Goal: Information Seeking & Learning: Learn about a topic

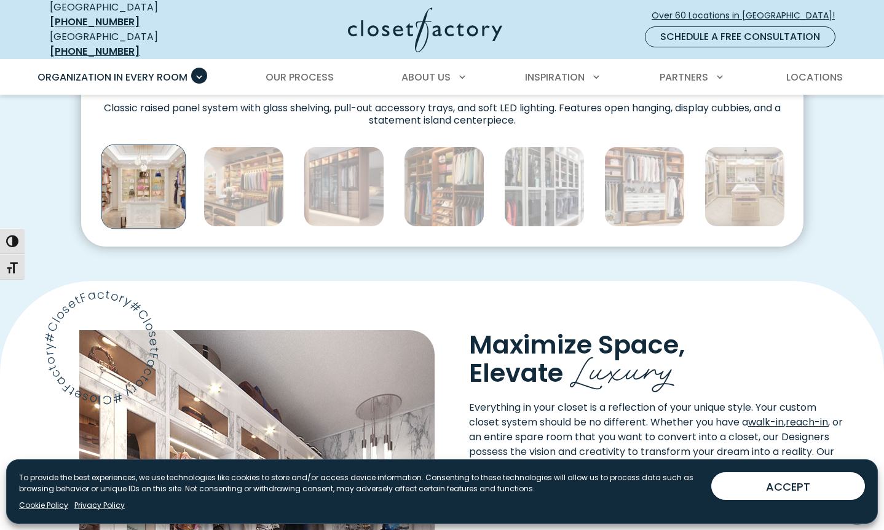
scroll to position [737, 0]
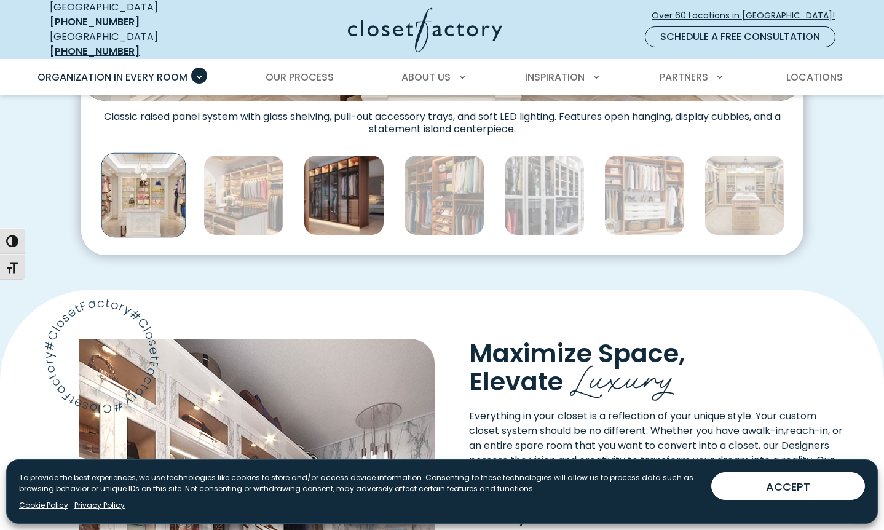
click at [348, 192] on img "Thumbnail Gallery" at bounding box center [344, 195] width 81 height 81
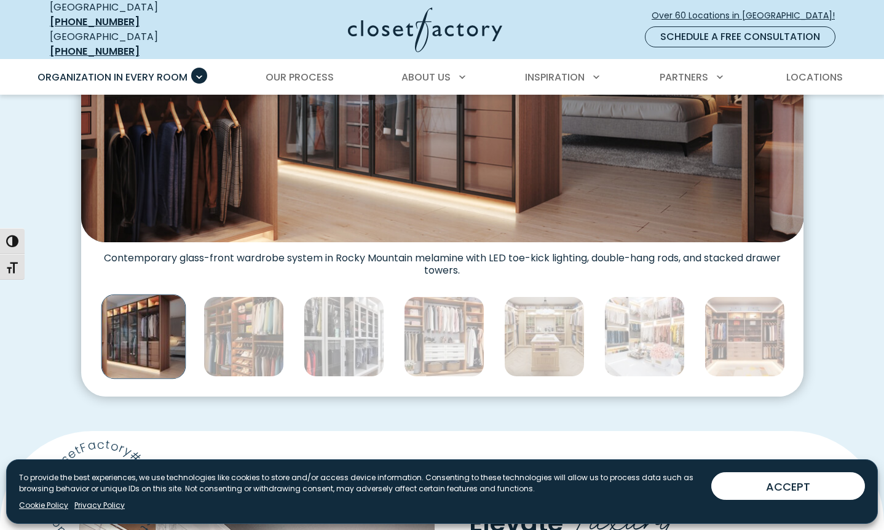
scroll to position [614, 0]
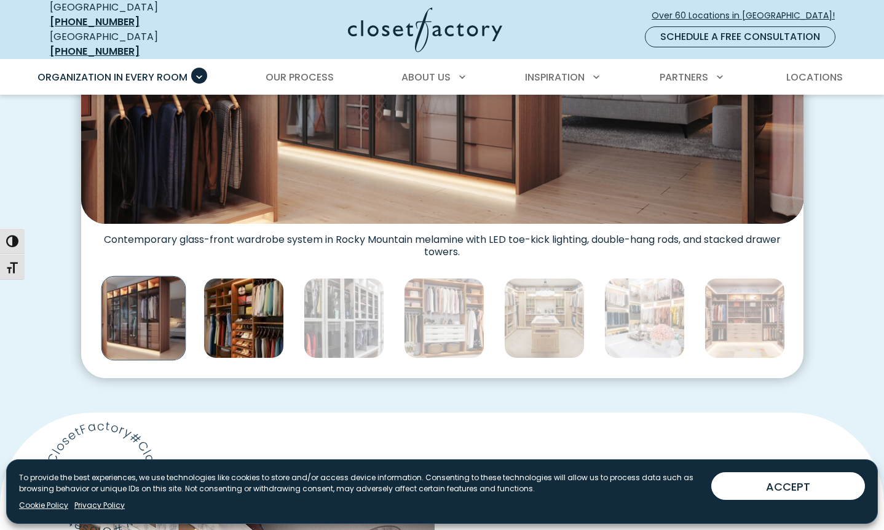
click at [224, 328] on img "Thumbnail Gallery" at bounding box center [244, 318] width 81 height 81
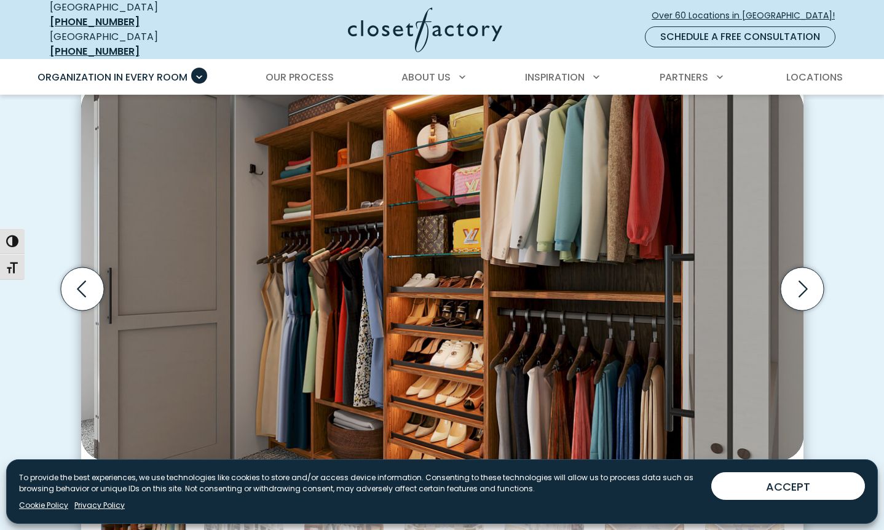
scroll to position [549, 0]
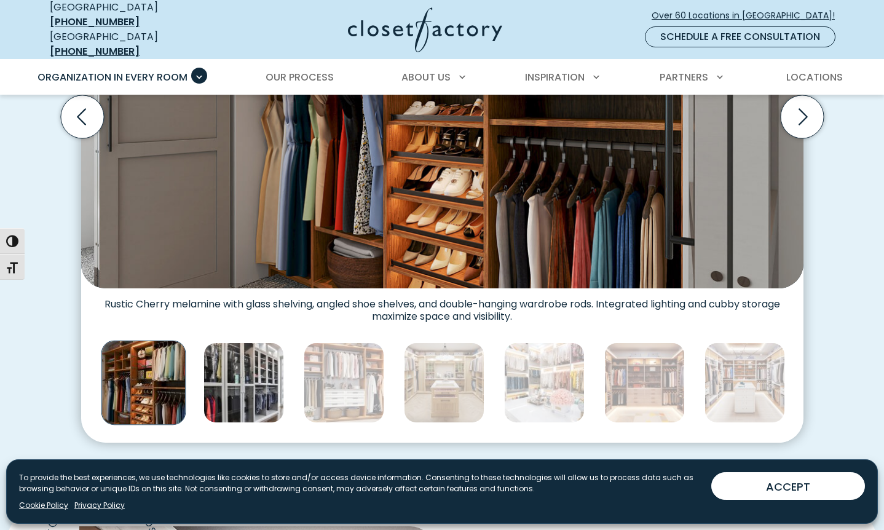
click at [254, 382] on img "Thumbnail Gallery" at bounding box center [244, 383] width 81 height 81
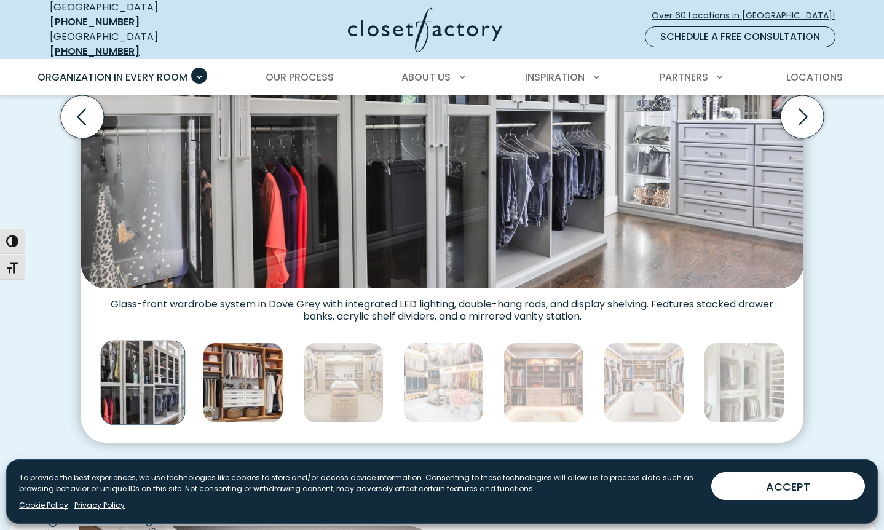
click at [279, 377] on img "Thumbnail Gallery" at bounding box center [243, 383] width 81 height 81
click at [264, 373] on img "Thumbnail Gallery" at bounding box center [244, 383] width 81 height 81
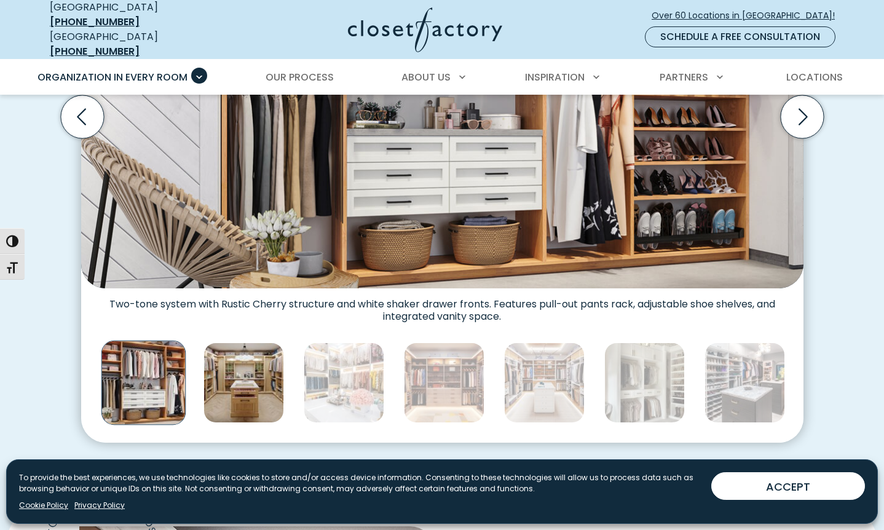
click at [255, 382] on img "Thumbnail Gallery" at bounding box center [244, 383] width 81 height 81
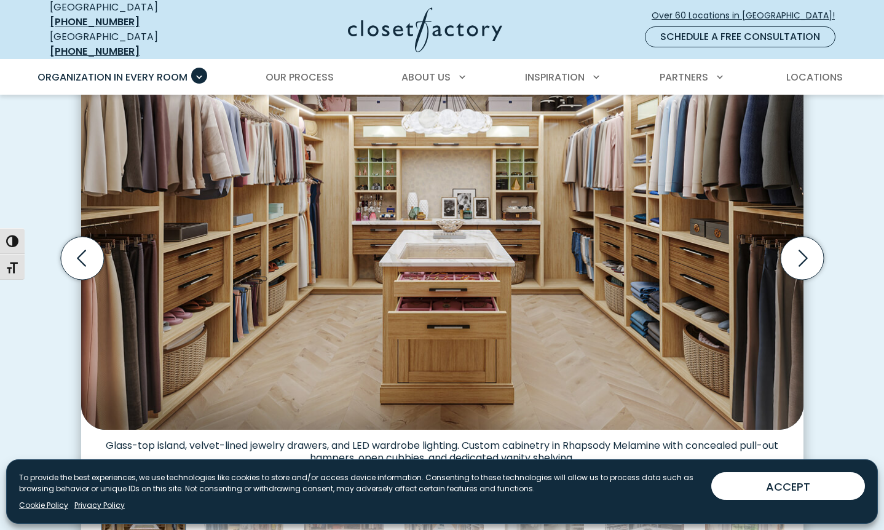
scroll to position [400, 0]
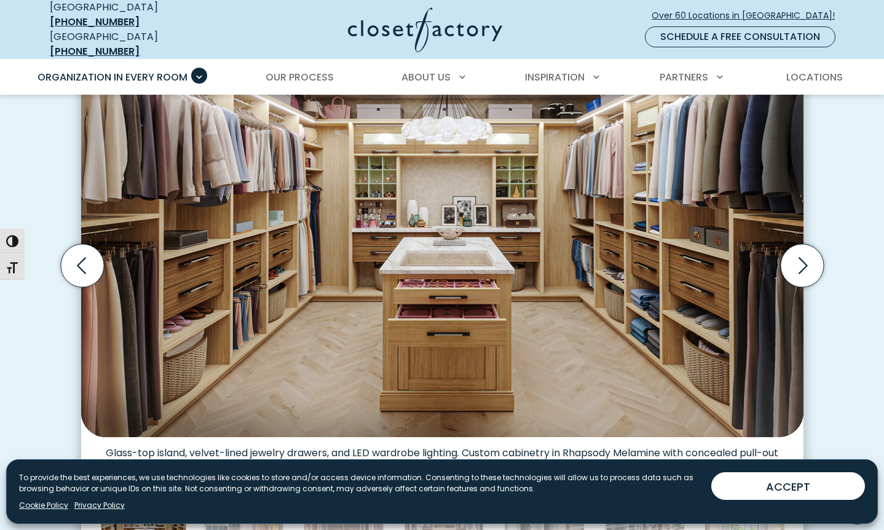
click at [57, 324] on div "Custom Closets for Every Space, Style and Budget Custom walk-in closet with gla…" at bounding box center [442, 282] width 804 height 617
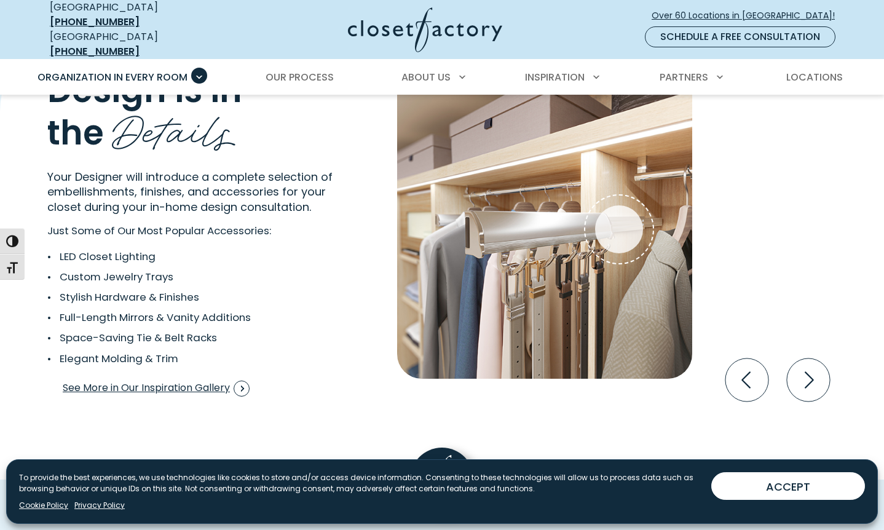
scroll to position [2293, 0]
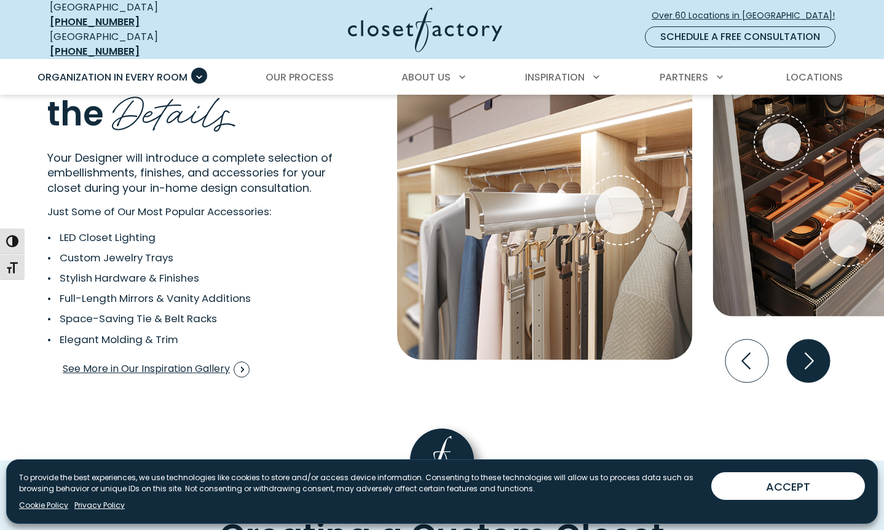
click at [809, 354] on icon "Next slide" at bounding box center [808, 360] width 43 height 43
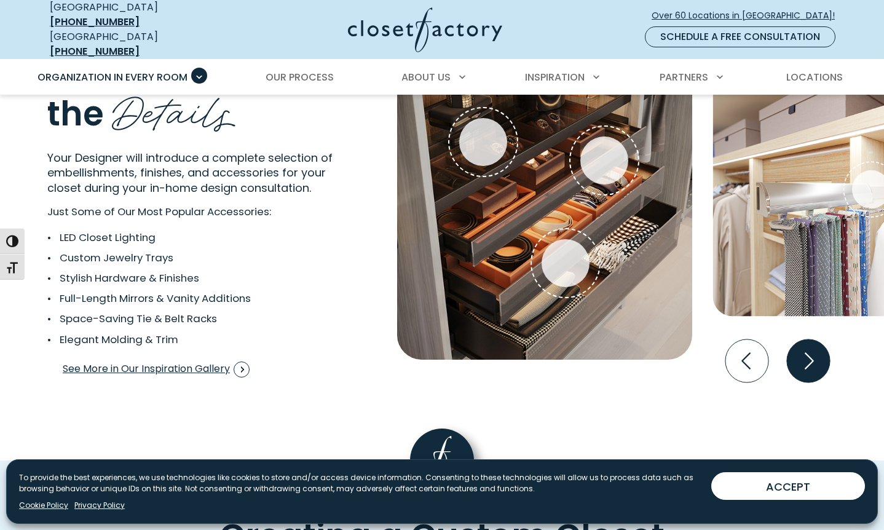
click at [804, 354] on icon "Next slide" at bounding box center [808, 360] width 43 height 43
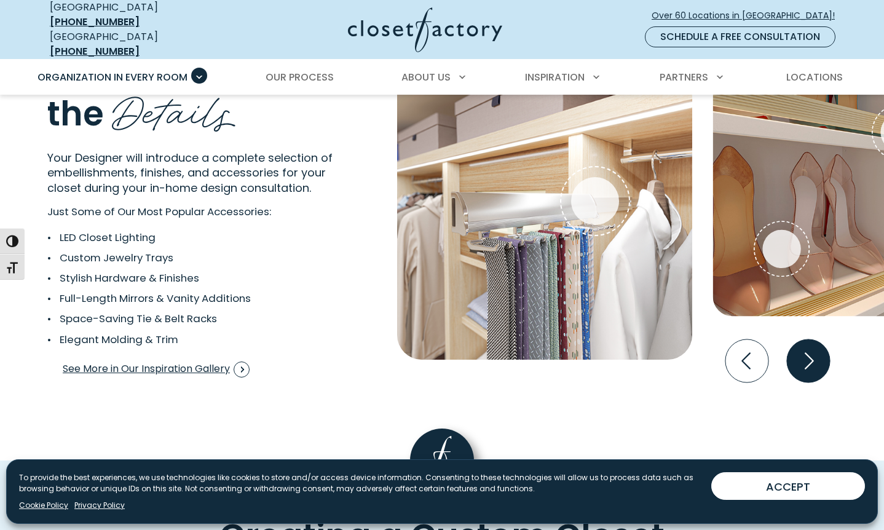
click at [801, 349] on icon "Next slide" at bounding box center [808, 360] width 43 height 43
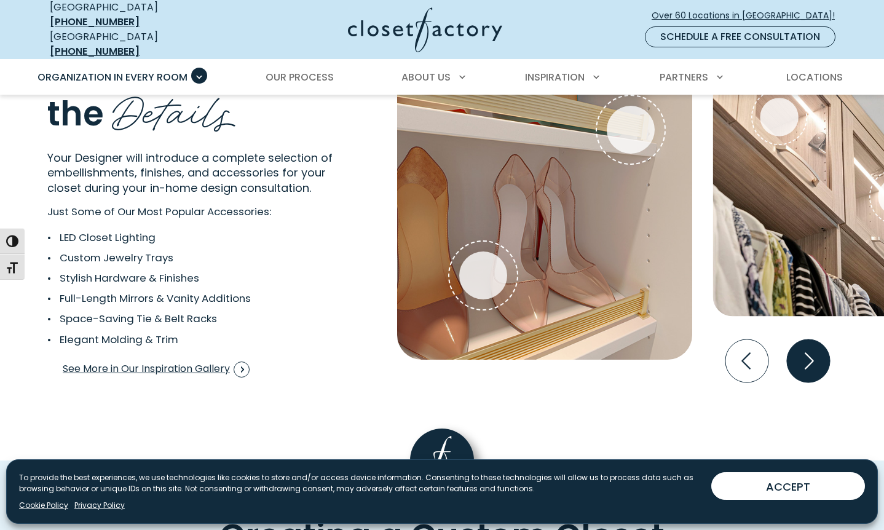
click at [807, 350] on icon "Next slide" at bounding box center [808, 360] width 43 height 43
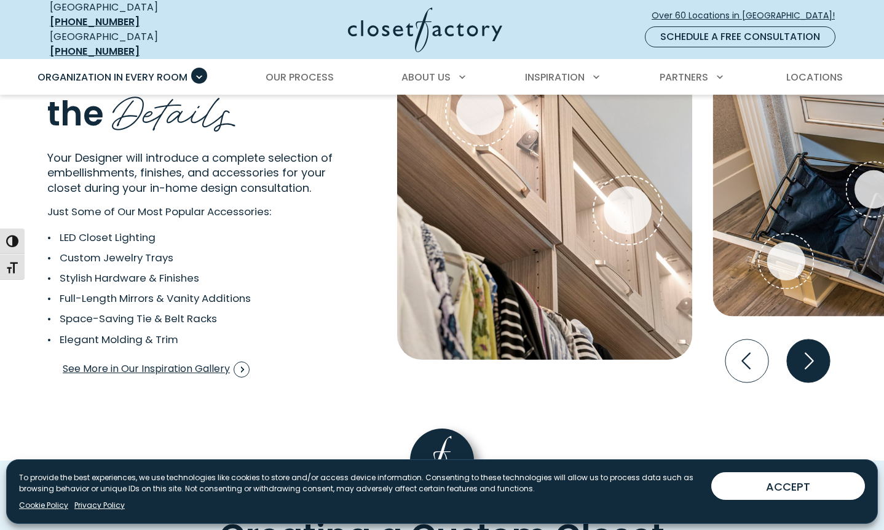
click at [807, 350] on icon "Next slide" at bounding box center [808, 360] width 43 height 43
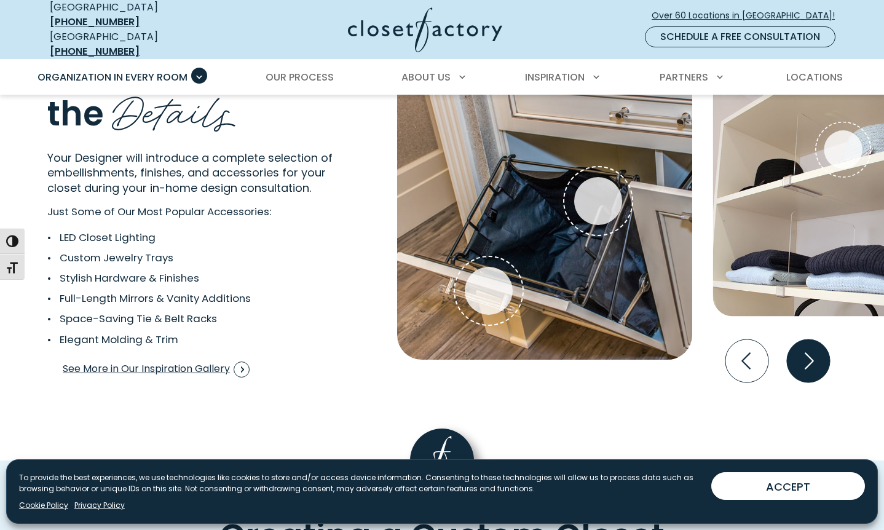
click at [807, 350] on icon "Next slide" at bounding box center [808, 360] width 43 height 43
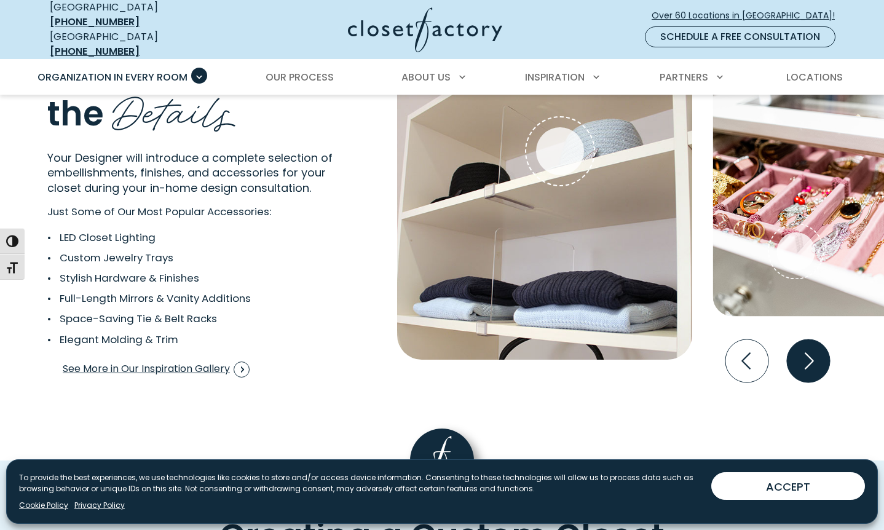
click at [807, 350] on icon "Next slide" at bounding box center [808, 360] width 43 height 43
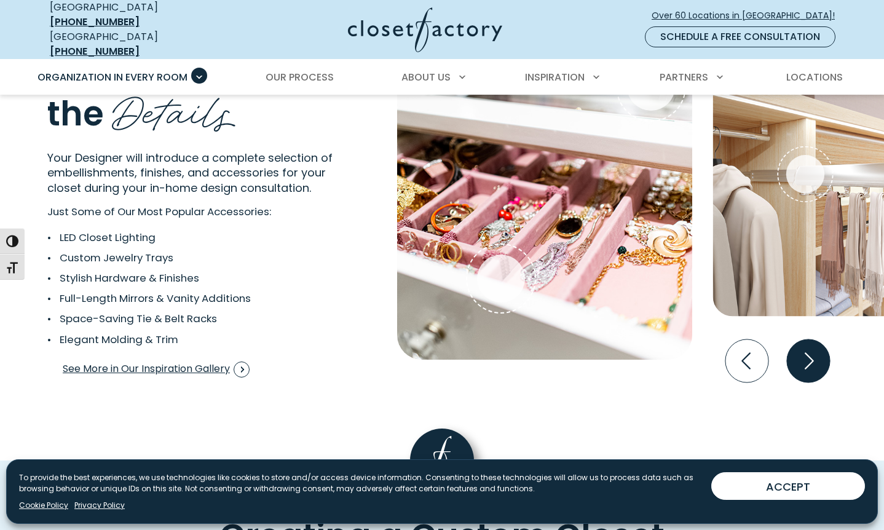
click at [807, 350] on icon "Next slide" at bounding box center [808, 360] width 43 height 43
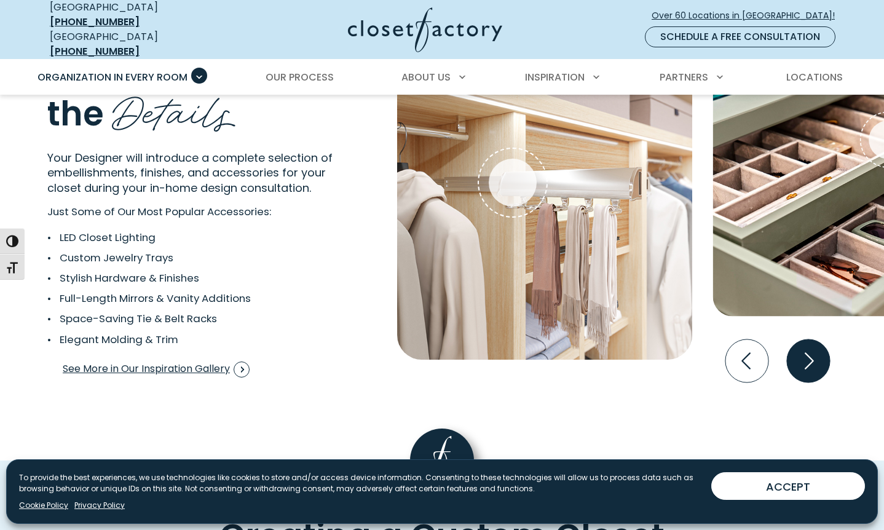
click at [807, 350] on icon "Next slide" at bounding box center [808, 360] width 43 height 43
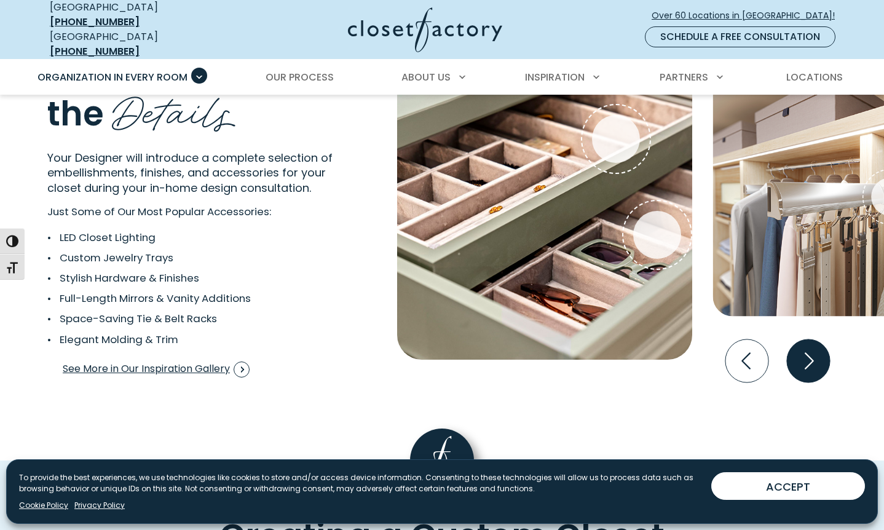
click at [807, 350] on icon "Next slide" at bounding box center [808, 360] width 43 height 43
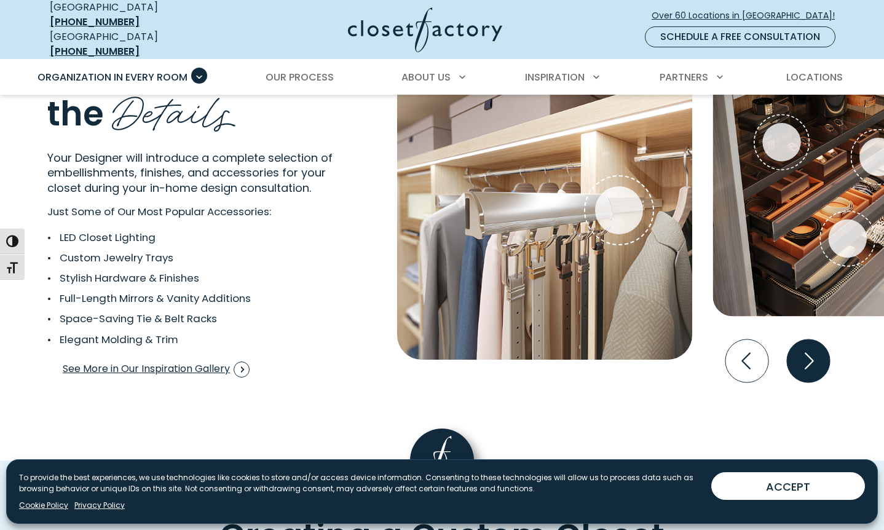
click at [814, 343] on icon "Next slide" at bounding box center [808, 360] width 43 height 43
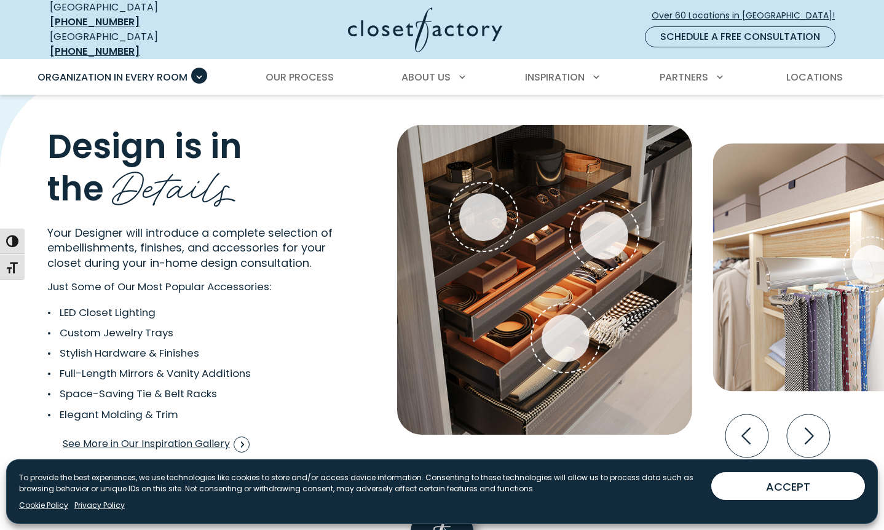
scroll to position [2222, 0]
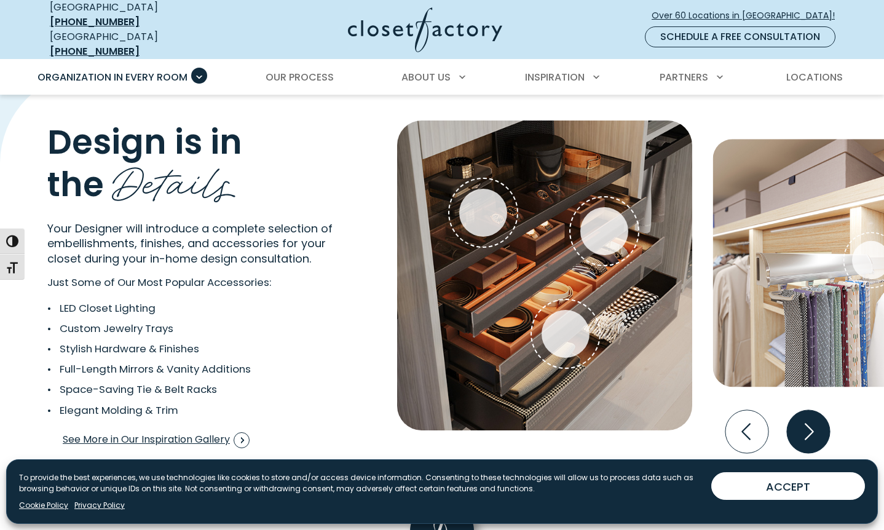
click at [797, 417] on icon "Next slide" at bounding box center [808, 431] width 43 height 43
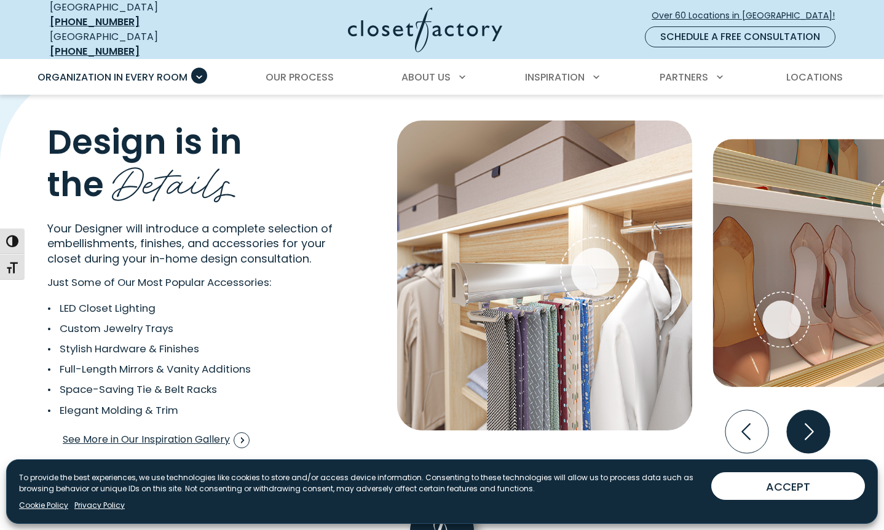
click at [798, 417] on icon "Next slide" at bounding box center [808, 431] width 43 height 43
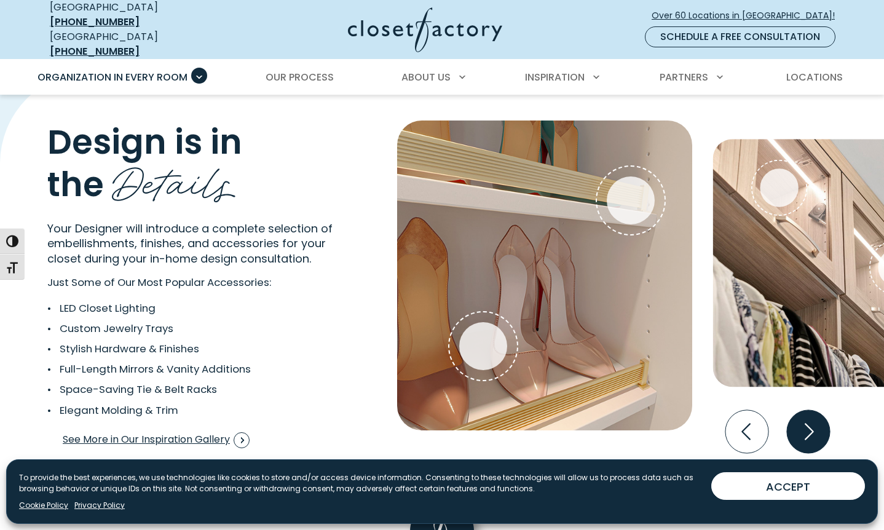
click at [823, 421] on icon "Next slide" at bounding box center [808, 431] width 43 height 43
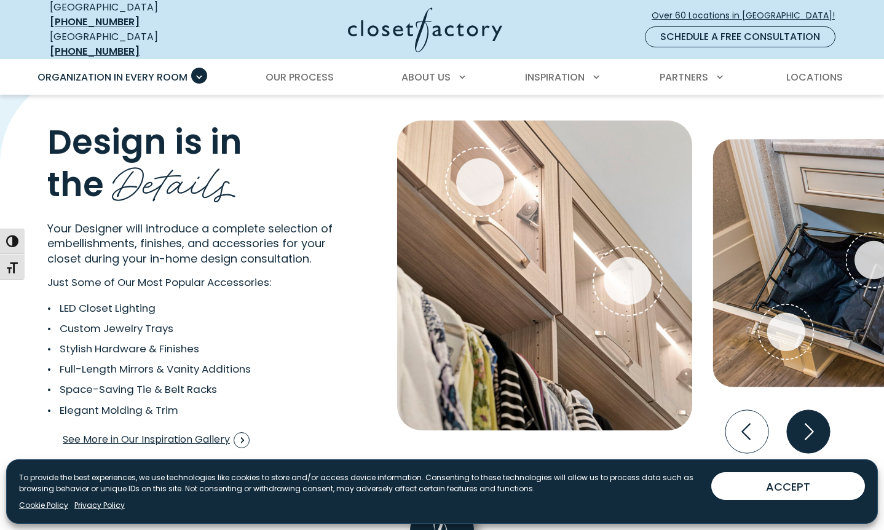
click at [827, 425] on icon "Next slide" at bounding box center [808, 431] width 43 height 43
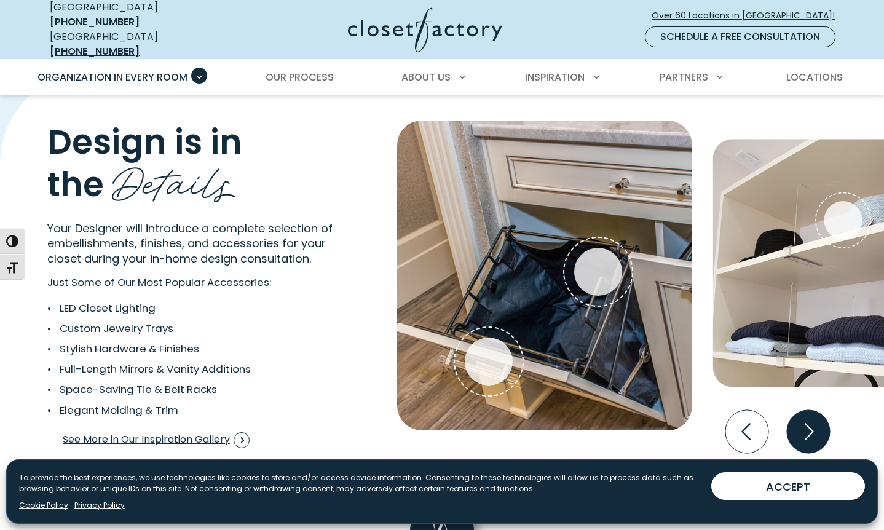
click at [827, 424] on icon "Next slide" at bounding box center [808, 431] width 43 height 43
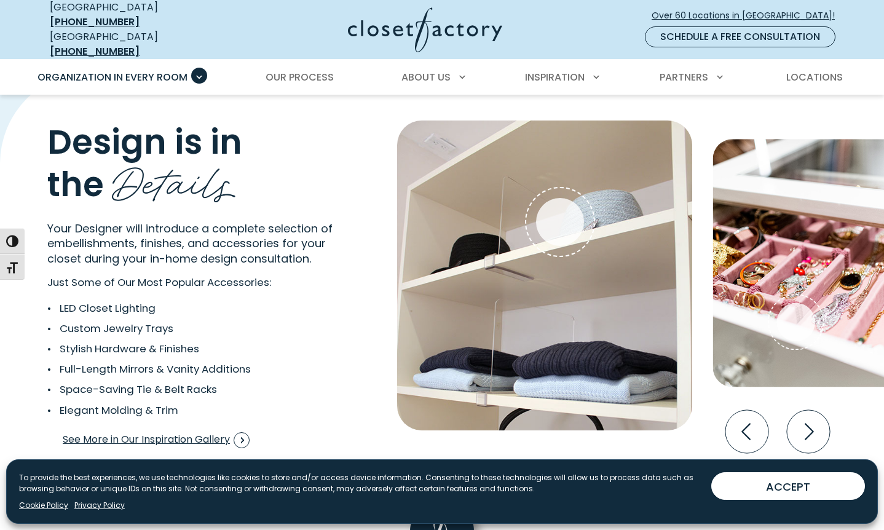
click at [816, 427] on icon "Next slide" at bounding box center [808, 431] width 43 height 43
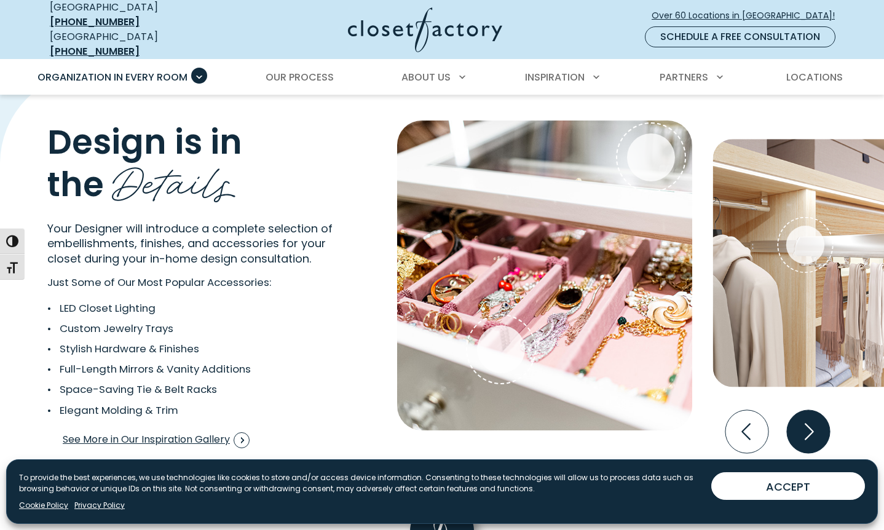
click at [815, 425] on icon "Next slide" at bounding box center [808, 431] width 43 height 43
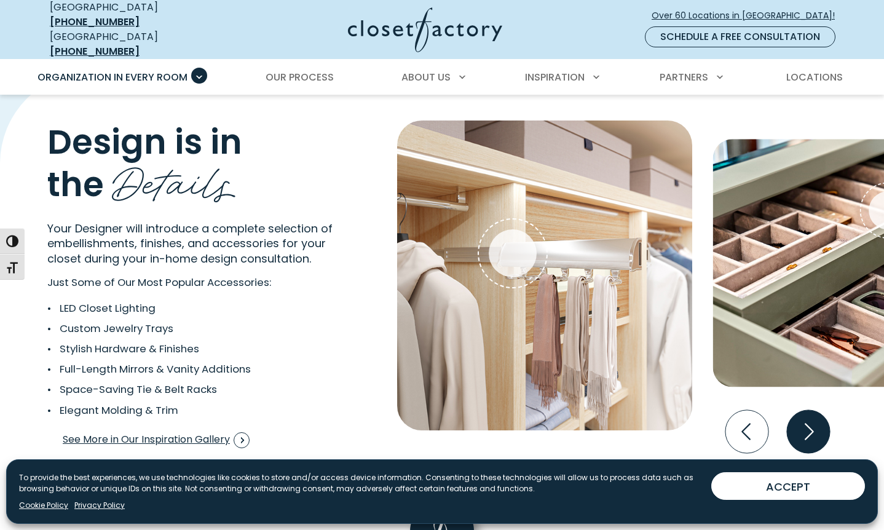
click at [815, 425] on icon "Next slide" at bounding box center [808, 431] width 43 height 43
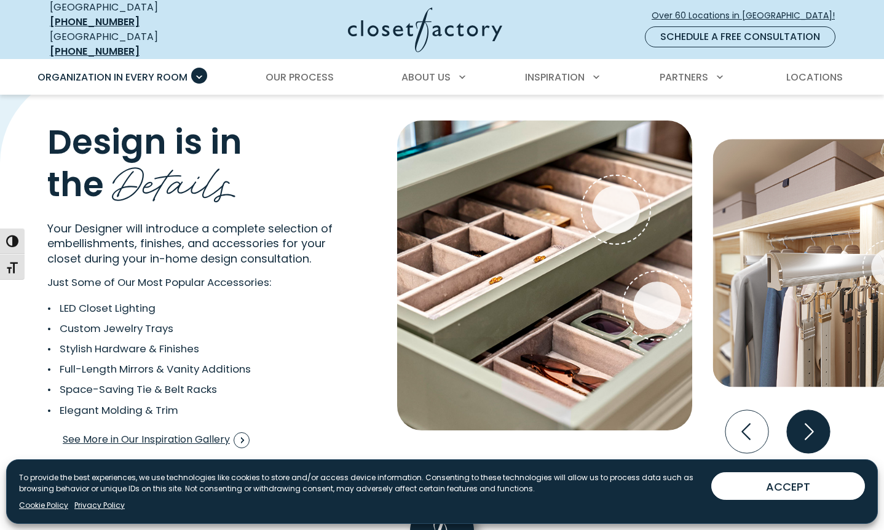
click at [815, 425] on icon "Next slide" at bounding box center [808, 431] width 43 height 43
click at [813, 424] on icon "Next slide" at bounding box center [809, 432] width 9 height 17
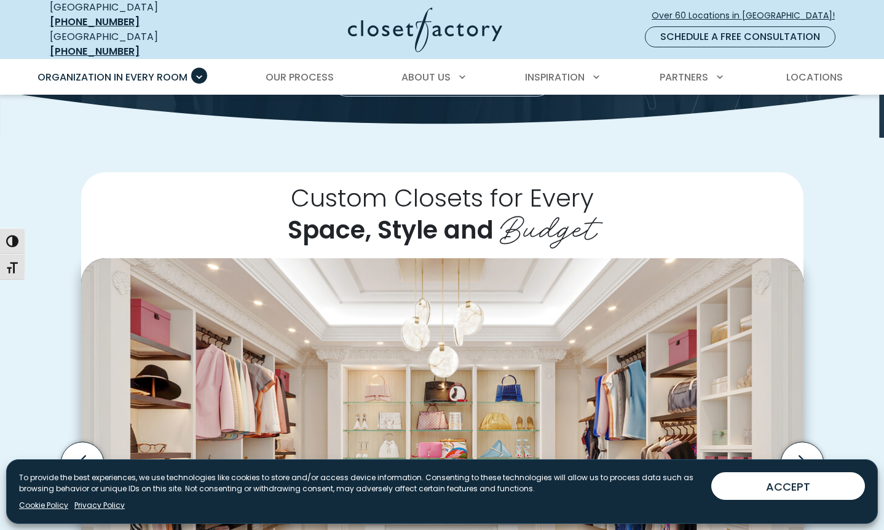
scroll to position [287, 0]
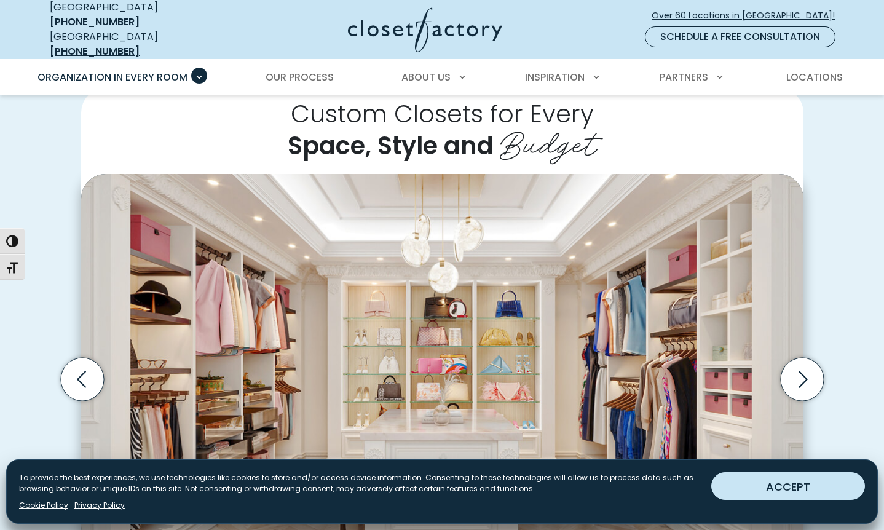
click at [806, 478] on button "ACCEPT" at bounding box center [788, 486] width 154 height 28
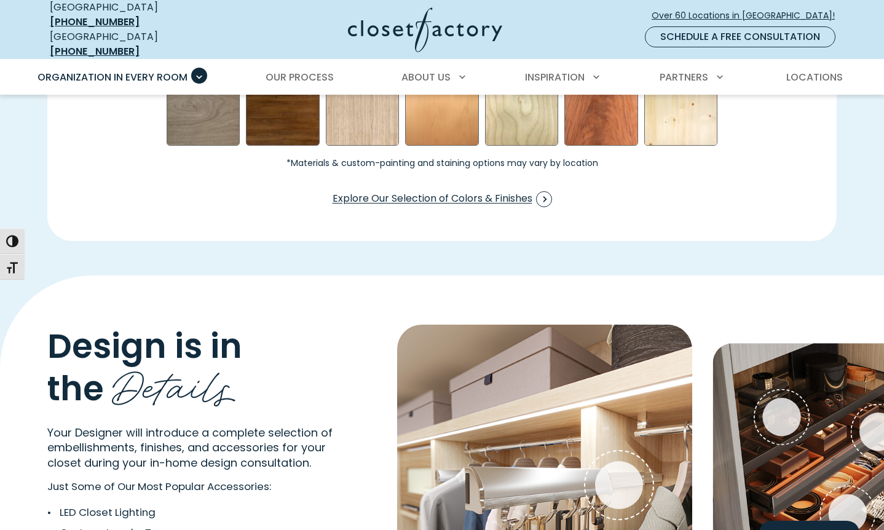
scroll to position [2272, 0]
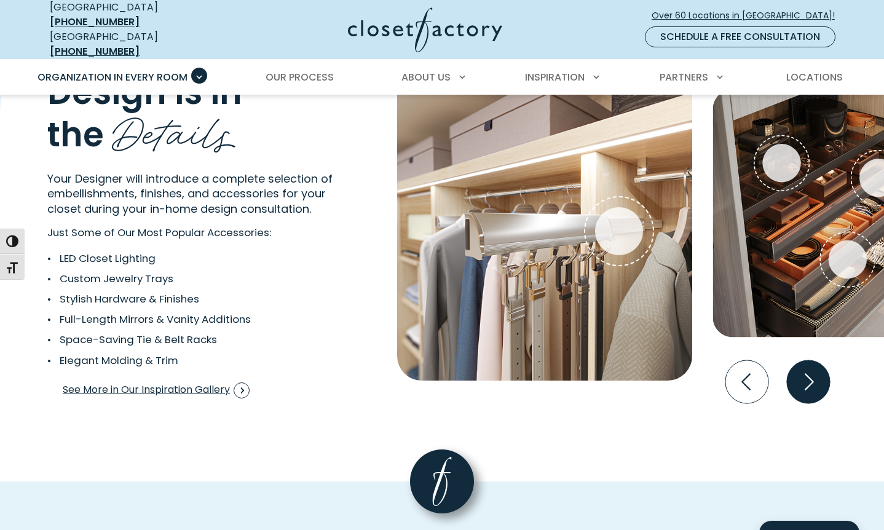
click at [822, 373] on icon "Next slide" at bounding box center [808, 381] width 43 height 43
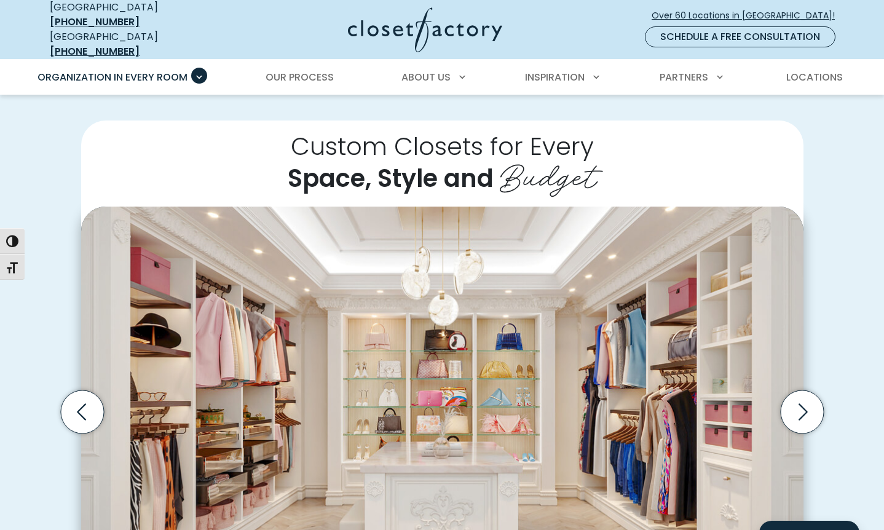
scroll to position [0, 0]
